Goal: Transaction & Acquisition: Purchase product/service

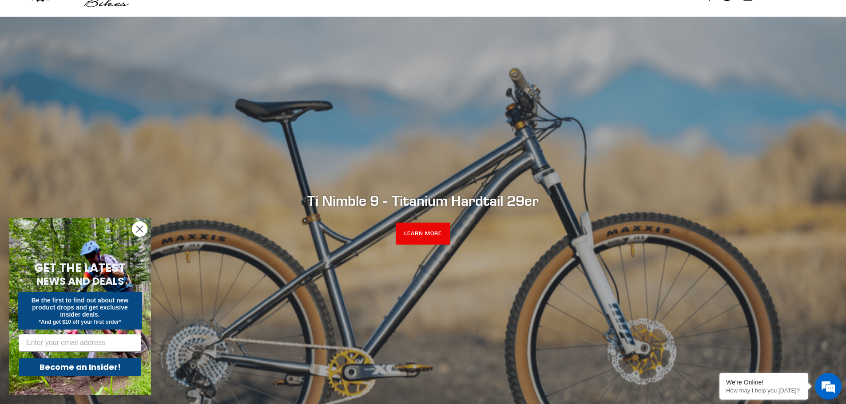
click at [137, 229] on circle "Close dialog" at bounding box center [139, 229] width 15 height 15
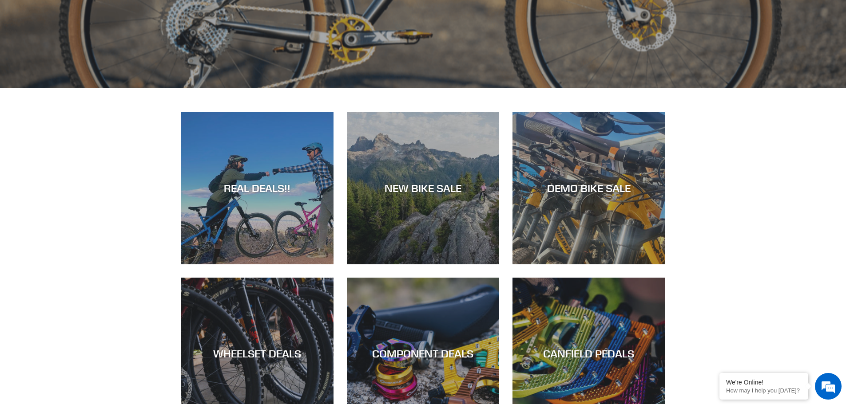
scroll to position [400, 0]
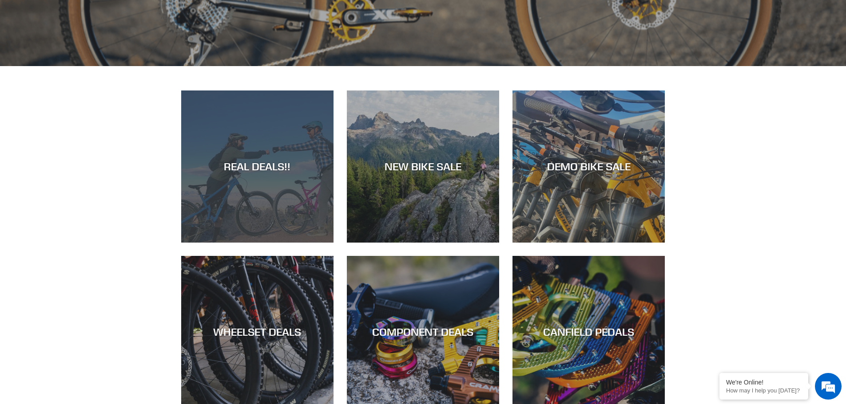
click at [258, 167] on div "REAL DEALS!!" at bounding box center [257, 166] width 152 height 13
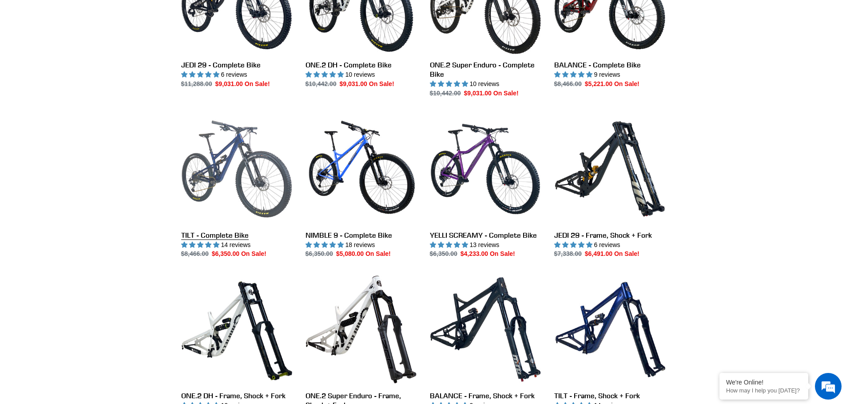
click at [219, 168] on link "TILT - Complete Bike" at bounding box center [236, 187] width 111 height 146
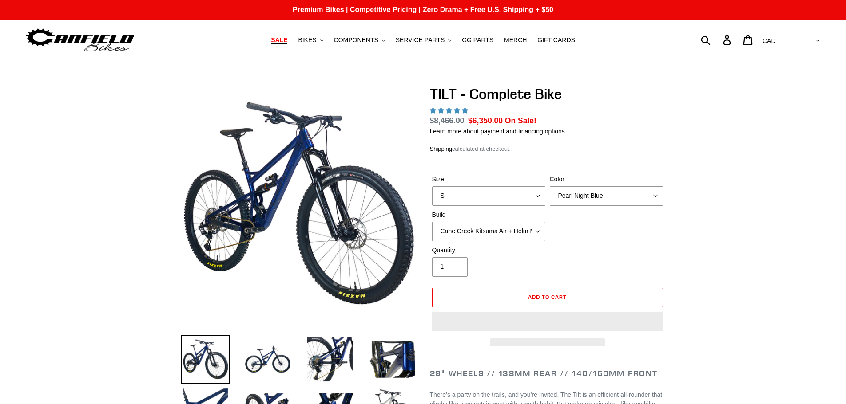
select select "highest-rating"
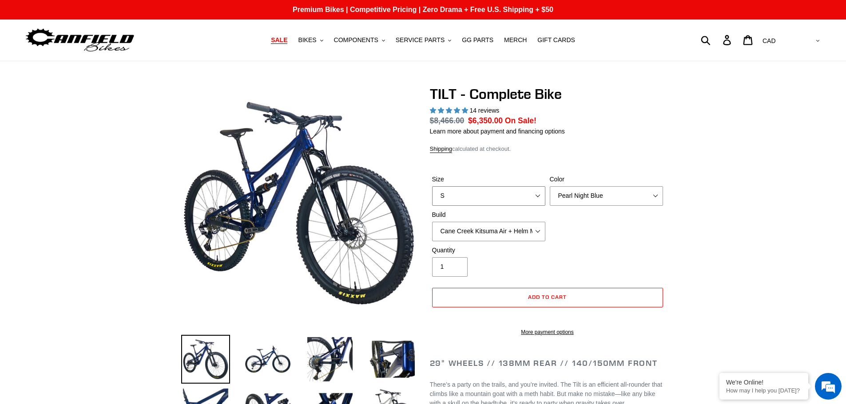
click at [446, 196] on select "S M L" at bounding box center [488, 196] width 113 height 20
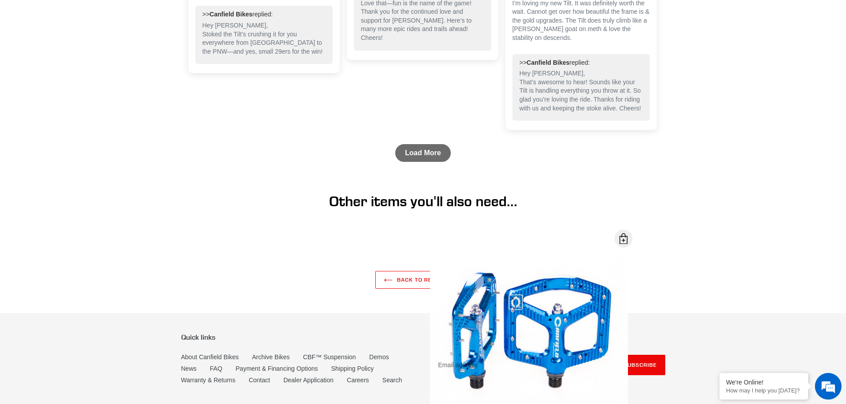
scroll to position [2733, 0]
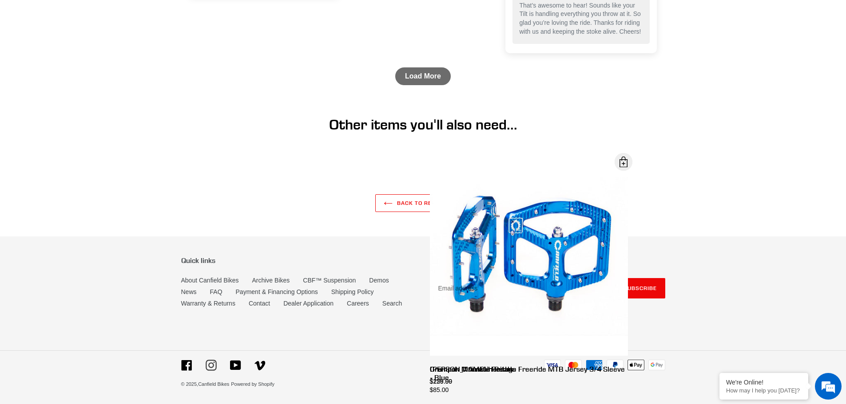
click at [210, 367] on icon at bounding box center [211, 366] width 6 height 6
